Goal: Find specific fact: Find specific fact

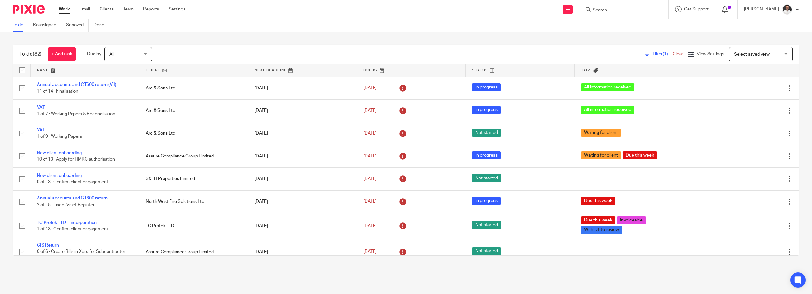
click at [610, 12] on input "Search" at bounding box center [620, 11] width 57 height 6
type input "o"
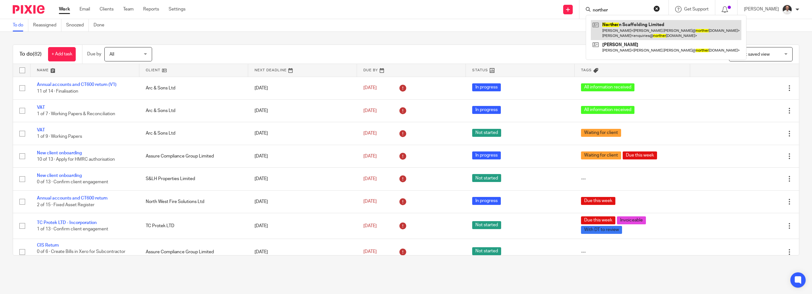
type input "norther"
click at [639, 25] on link at bounding box center [666, 30] width 151 height 20
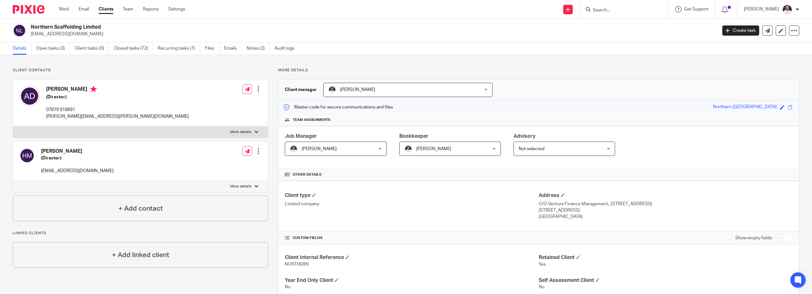
drag, startPoint x: 610, startPoint y: 8, endPoint x: 651, endPoint y: 33, distance: 47.9
click at [610, 9] on input "Search" at bounding box center [620, 11] width 57 height 6
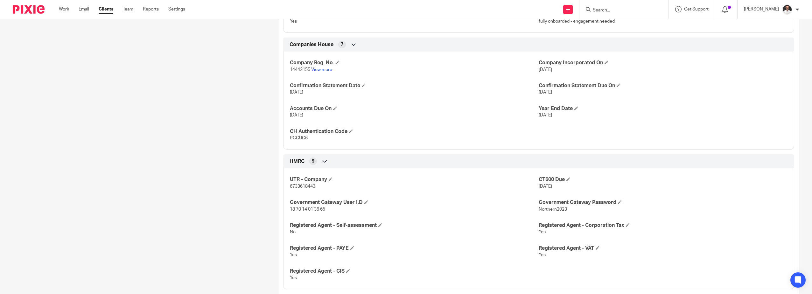
scroll to position [318, 0]
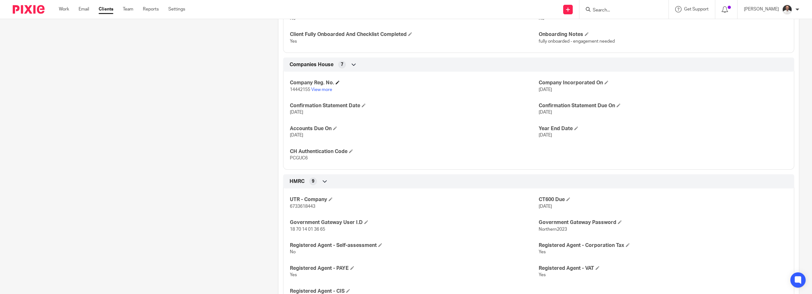
click at [297, 86] on h4 "Company Reg. No." at bounding box center [414, 83] width 249 height 7
click at [297, 93] on p "14442155 View more" at bounding box center [414, 90] width 249 height 6
copy p "14442155"
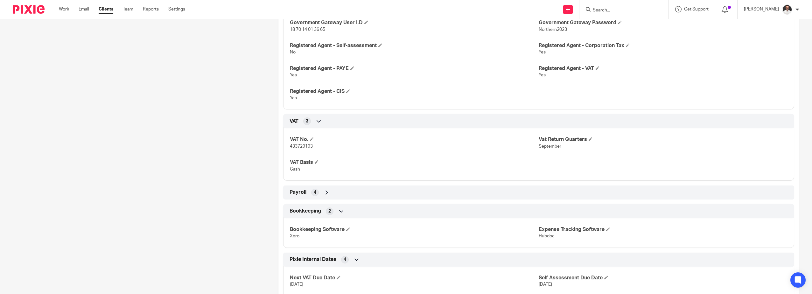
scroll to position [531, 0]
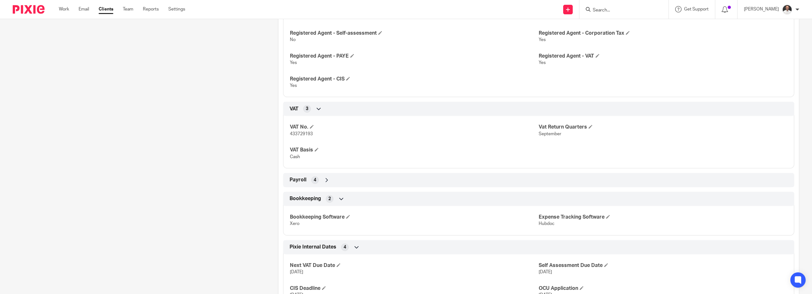
click at [298, 132] on span "433729193" at bounding box center [301, 134] width 23 height 4
copy span "433729193"
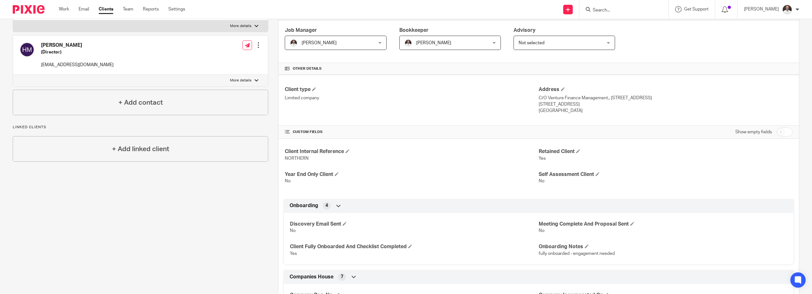
scroll to position [0, 0]
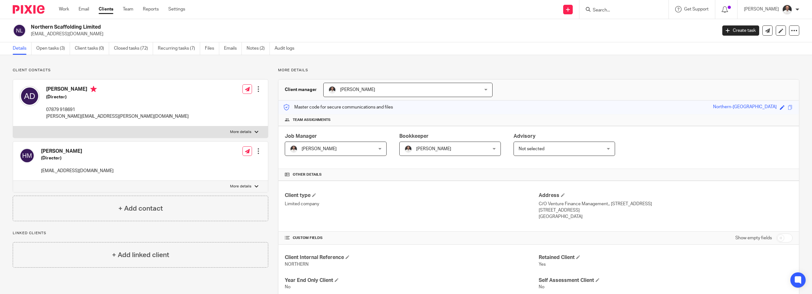
click at [28, 10] on img at bounding box center [29, 9] width 32 height 9
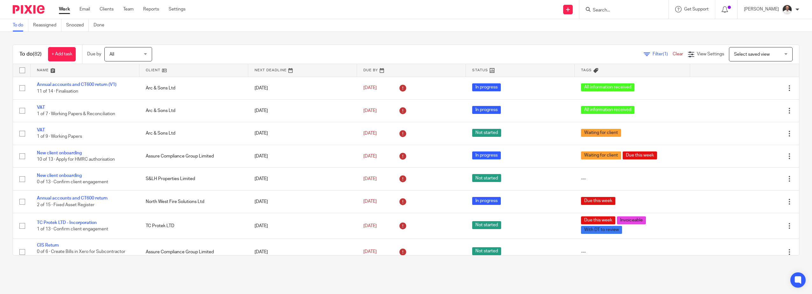
click at [608, 10] on input "Search" at bounding box center [620, 11] width 57 height 6
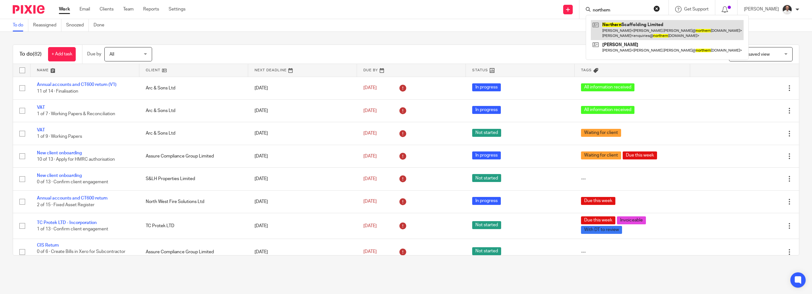
type input "northern"
click at [636, 33] on link at bounding box center [667, 30] width 153 height 20
